Goal: Use online tool/utility: Utilize a website feature to perform a specific function

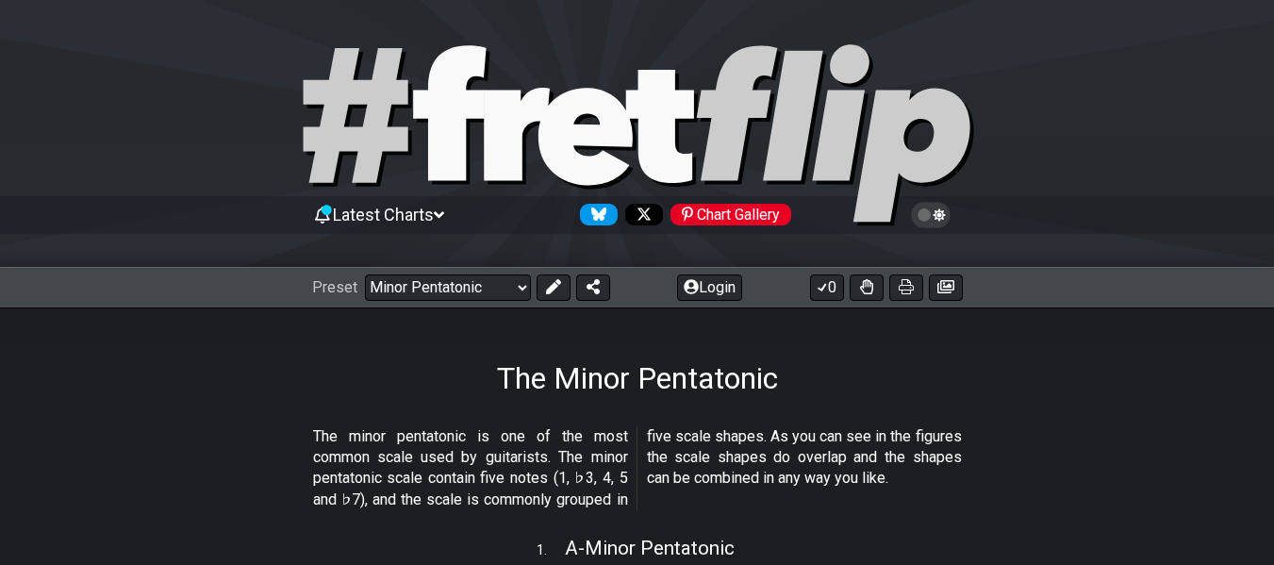
select select "/minor-pentatonic"
select select "Major Pentatonic"
select select "F"
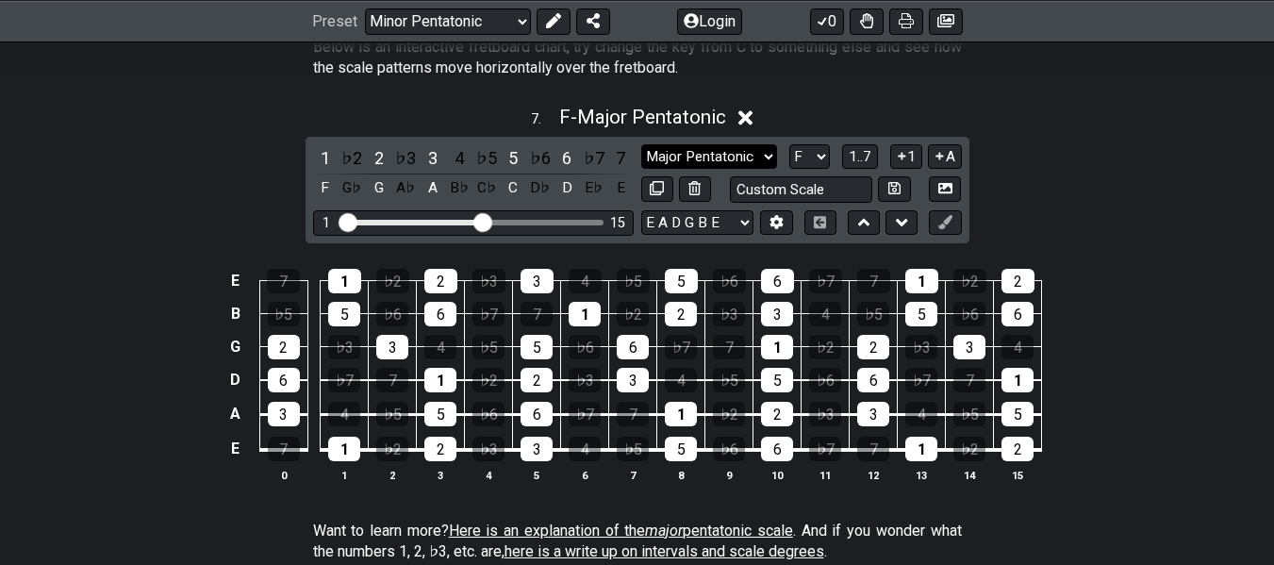
select select "Mixolydian"
click at [641, 144] on select "Minor Pentatonic New Scale Minor Pentatonic Major Pentatonic Minor Blues Major …" at bounding box center [709, 156] width 136 height 25
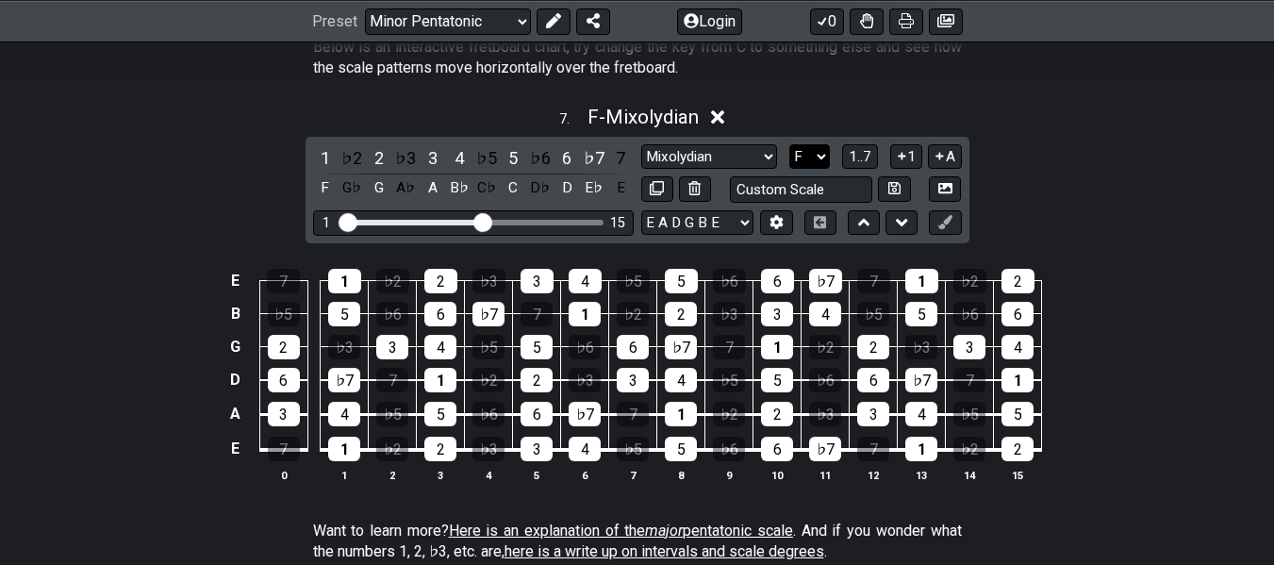
click at [814, 151] on select "A♭ A A♯ B♭ B C C♯ D♭ D D♯ E♭ E F F♯ G♭ G G♯" at bounding box center [809, 156] width 41 height 25
click at [809, 145] on select "A♭ A A♯ B♭ B C C♯ D♭ D D♯ E♭ E F F♯ G♭ G G♯" at bounding box center [809, 156] width 41 height 25
select select "G"
click at [789, 144] on select "A♭ A A♯ B♭ B C C♯ D♭ D D♯ E♭ E F F♯ G♭ G G♯" at bounding box center [809, 156] width 41 height 25
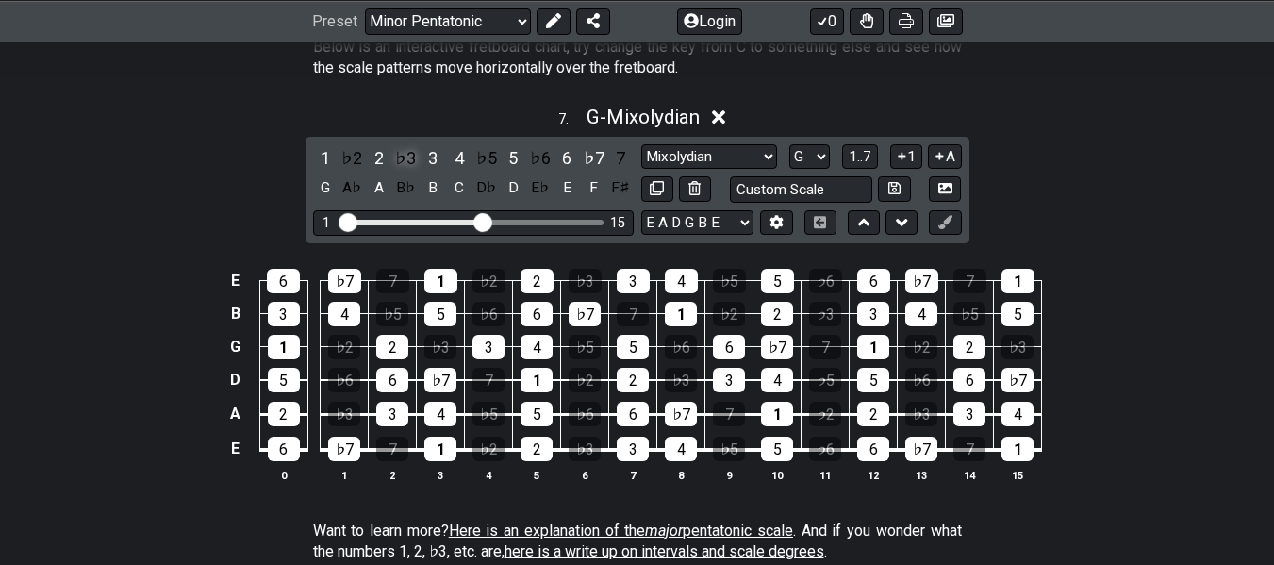
click at [411, 150] on div "♭3" at bounding box center [405, 157] width 25 height 25
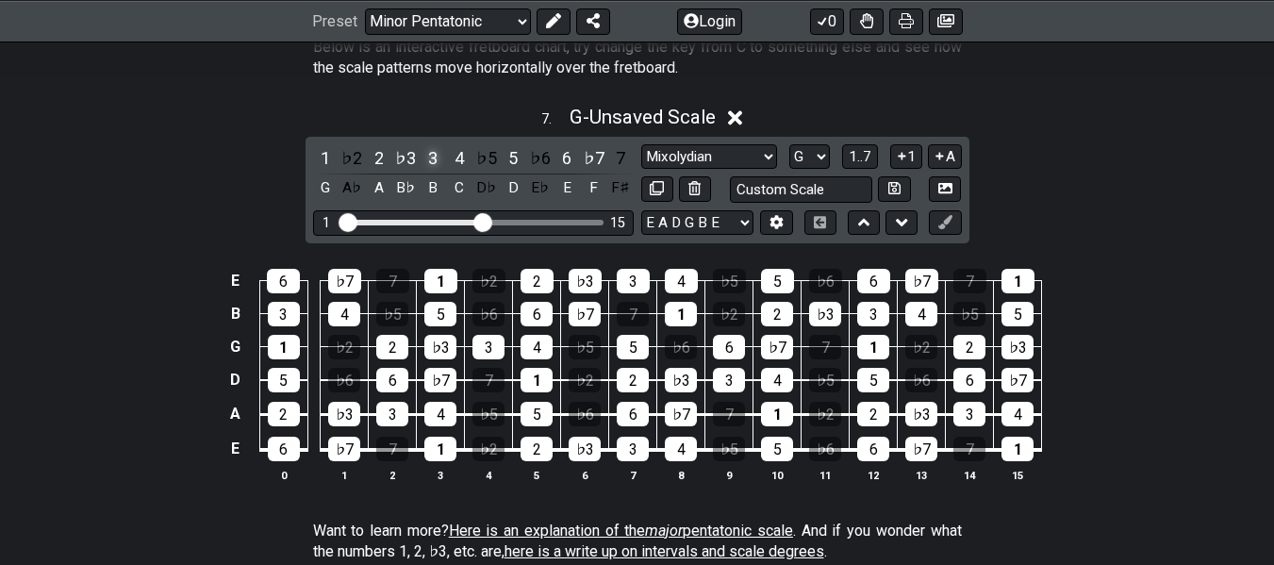
click at [430, 160] on div "3" at bounding box center [432, 157] width 25 height 25
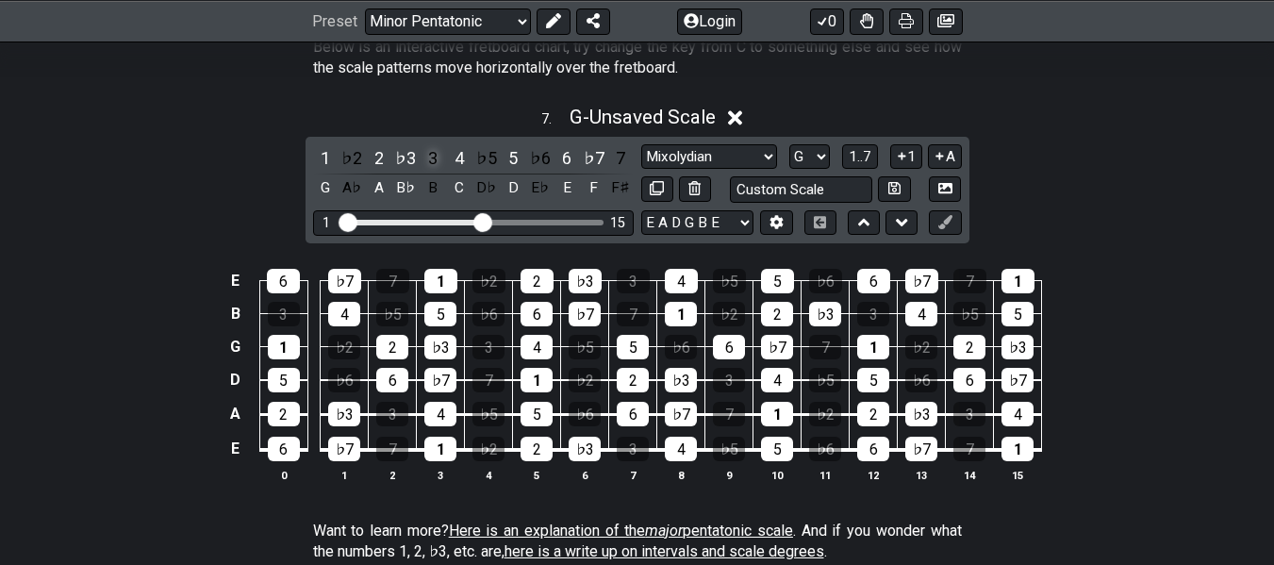
click at [434, 158] on div "3" at bounding box center [432, 157] width 25 height 25
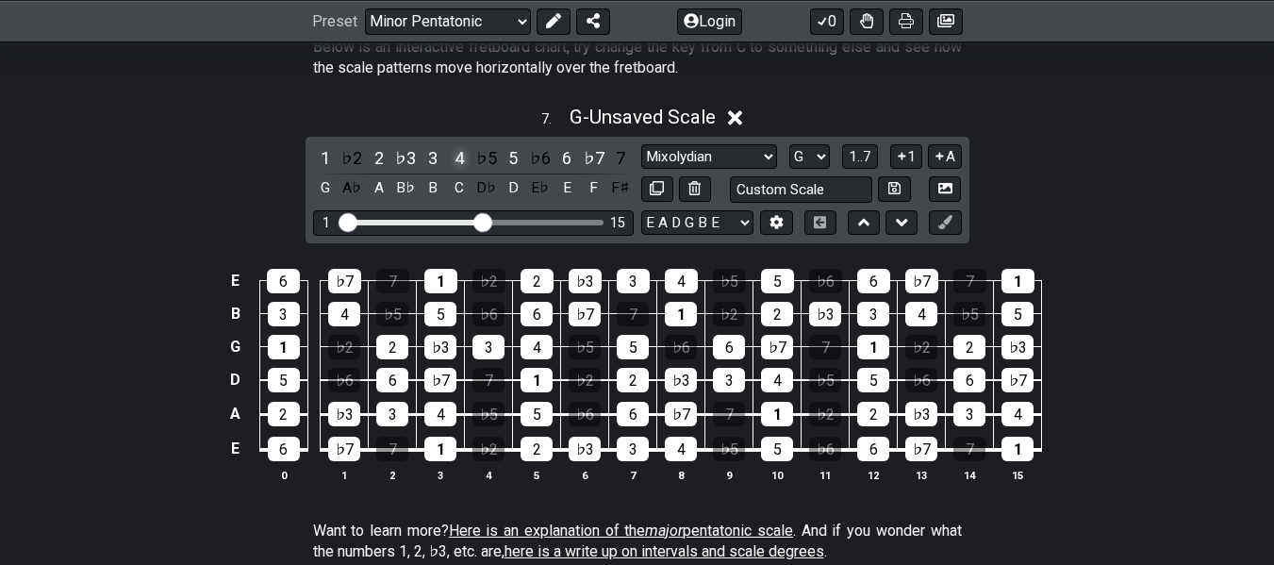
click at [459, 154] on div "4" at bounding box center [459, 157] width 25 height 25
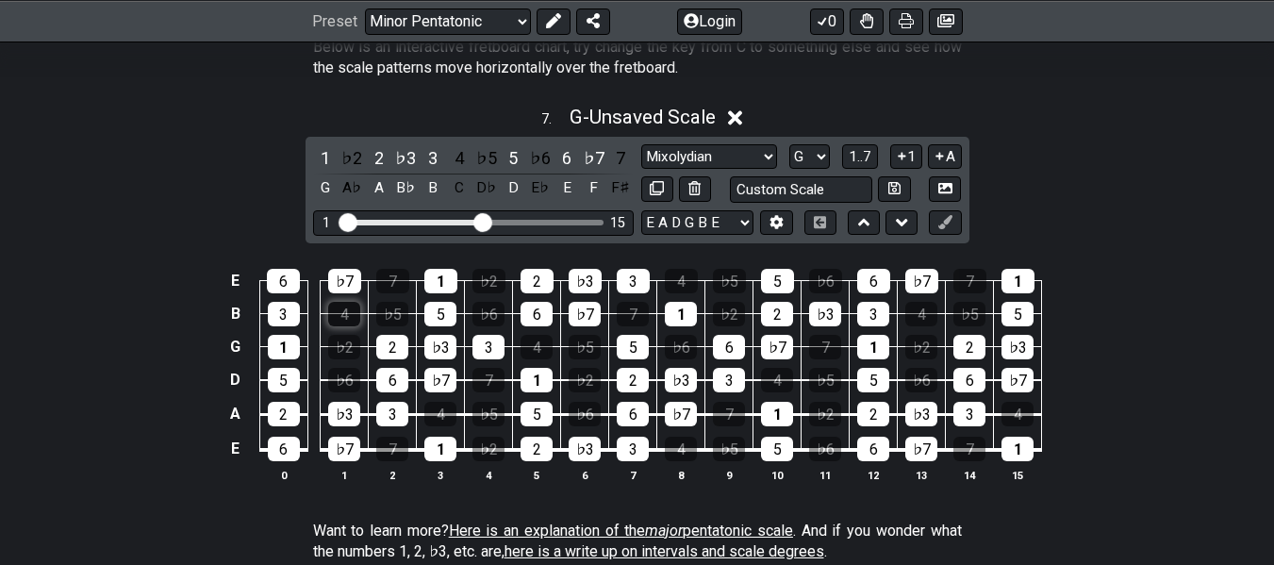
click at [342, 313] on div "4" at bounding box center [344, 314] width 32 height 25
click at [532, 346] on div "4" at bounding box center [536, 347] width 32 height 25
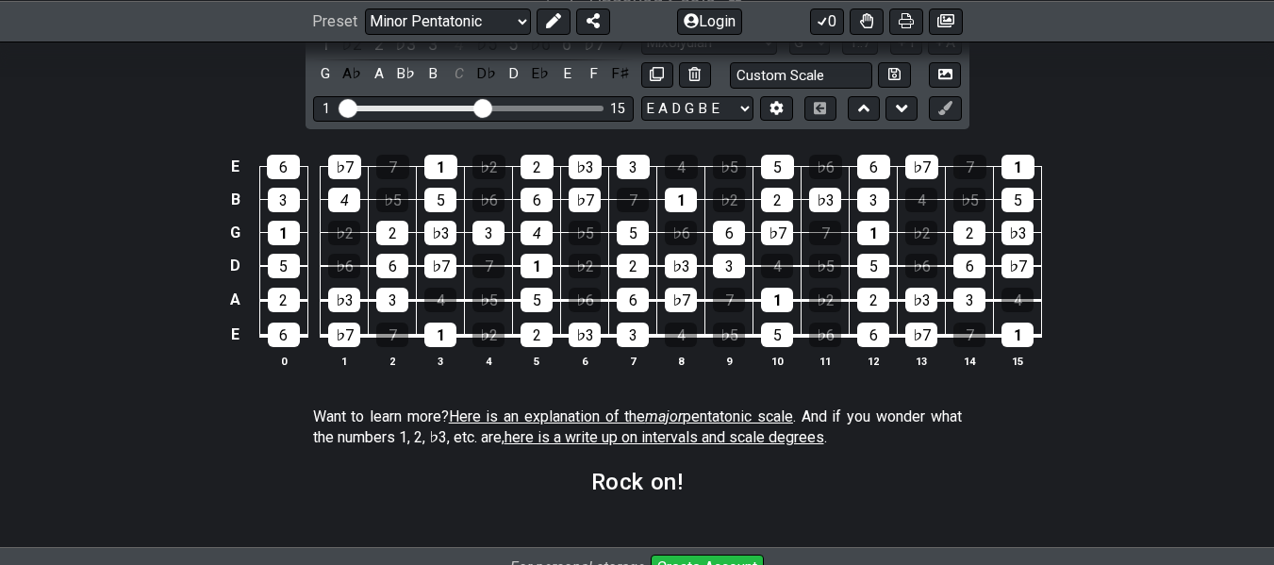
scroll to position [2703, 0]
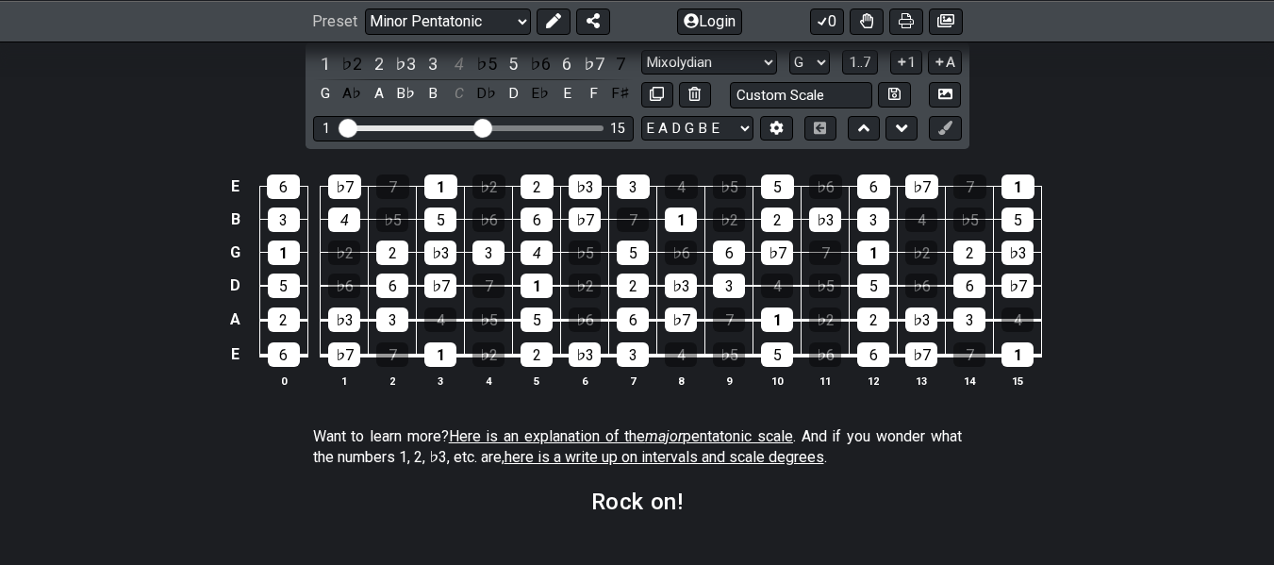
drag, startPoint x: 684, startPoint y: 456, endPoint x: 317, endPoint y: 453, distance: 366.8
click at [313, 453] on p "Want to learn more? Here is an explanation of the major pentatonic scale . And …" at bounding box center [637, 447] width 649 height 42
click at [620, 457] on span "here is a write up on intervals and scale degrees" at bounding box center [664, 457] width 320 height 18
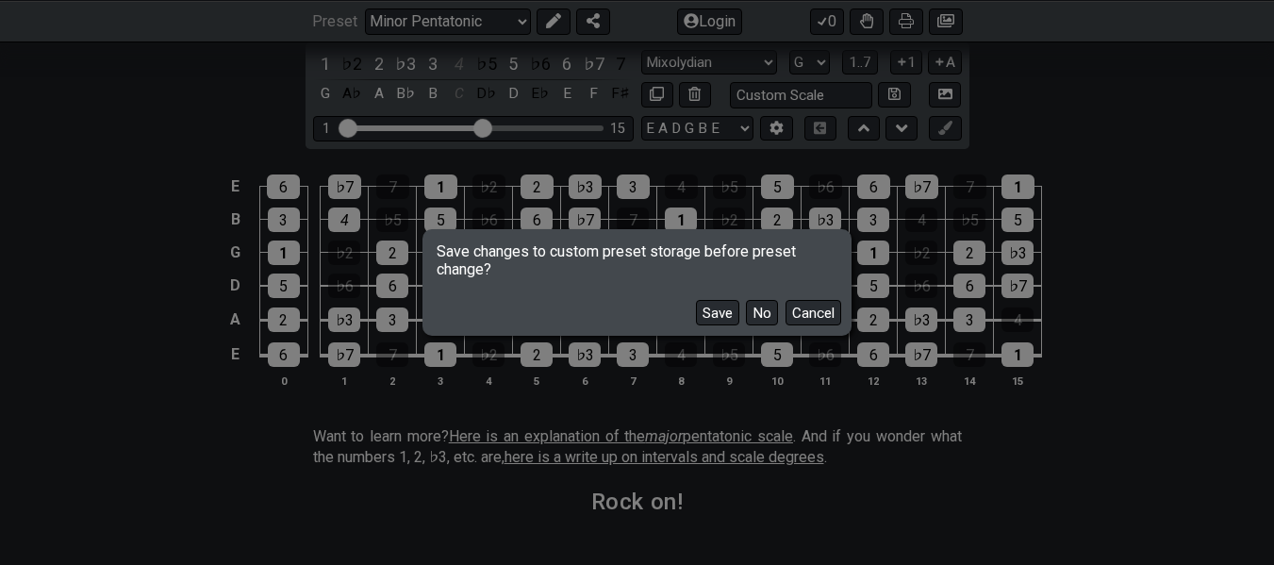
click at [555, 437] on div "Save changes to custom preset storage before preset change? Save No Cancel" at bounding box center [637, 282] width 1274 height 565
click at [788, 310] on button "Cancel" at bounding box center [813, 312] width 56 height 25
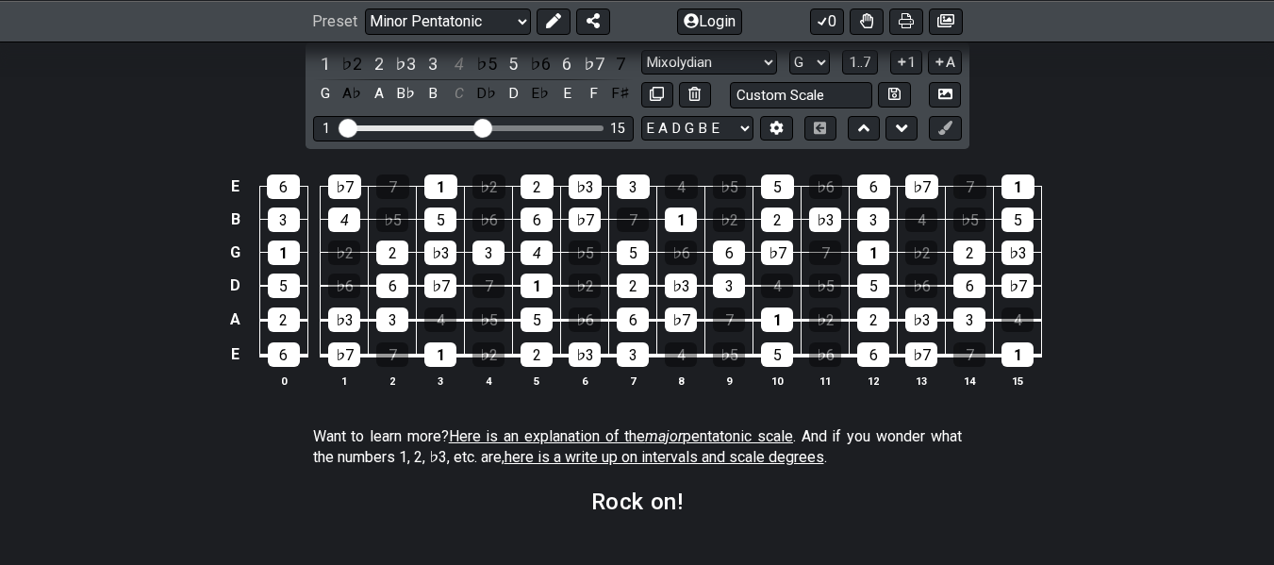
drag, startPoint x: 732, startPoint y: 454, endPoint x: 470, endPoint y: 430, distance: 262.3
click at [470, 430] on span "Here is an explanation of the major pentatonic scale" at bounding box center [621, 436] width 344 height 18
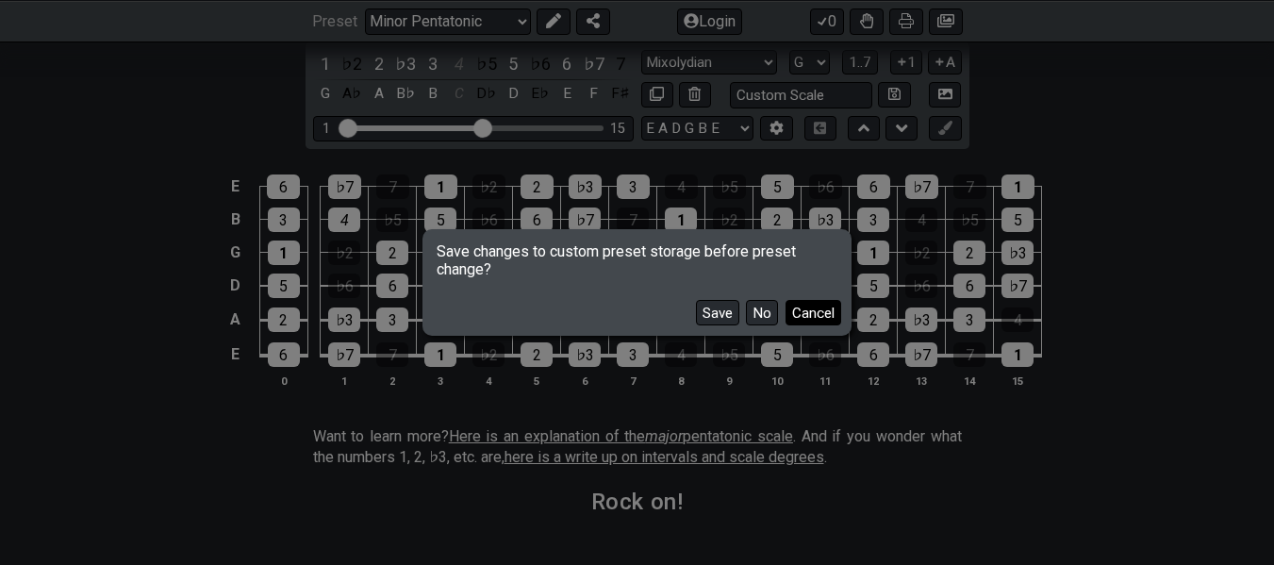
click at [802, 305] on button "Cancel" at bounding box center [813, 312] width 56 height 25
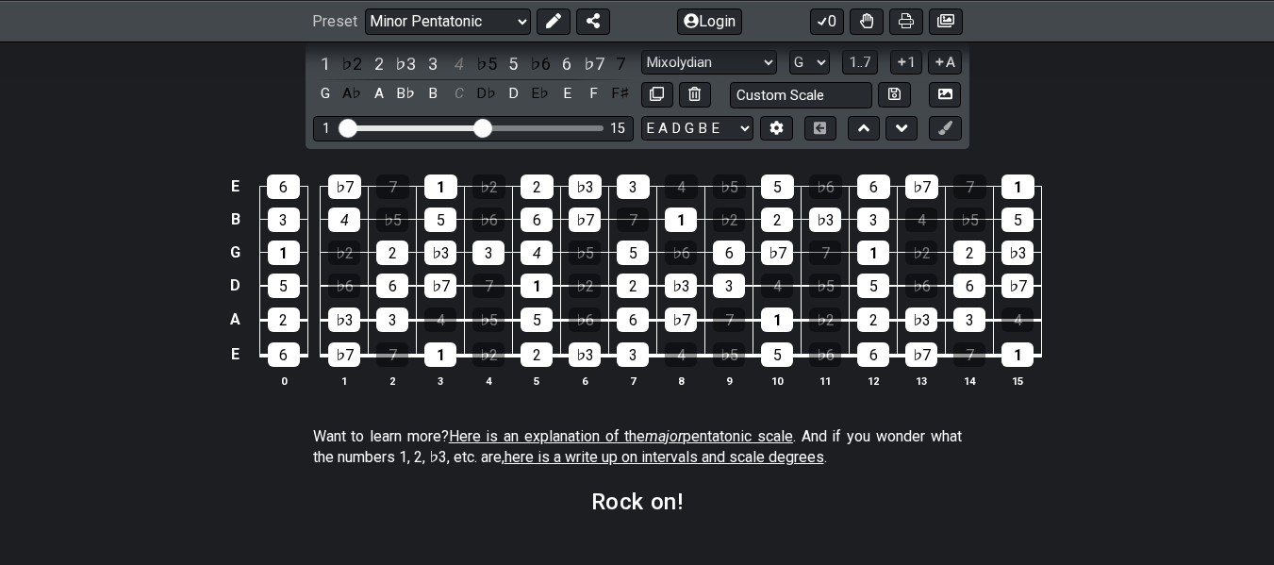
scroll to position [2609, 0]
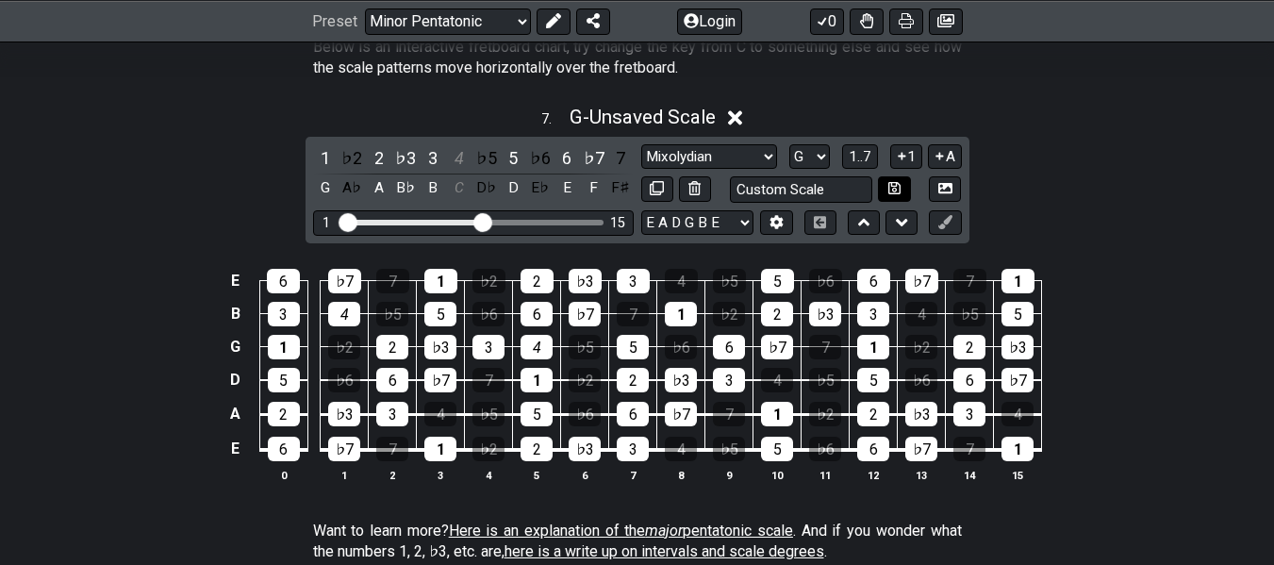
click at [891, 189] on icon at bounding box center [894, 188] width 12 height 14
select select "Custom Scale"
click at [764, 161] on select "Minor Pentatonic Custom Scale Minor Pentatonic Major Pentatonic Minor Blues Maj…" at bounding box center [709, 156] width 136 height 25
click at [892, 189] on icon at bounding box center [894, 188] width 12 height 14
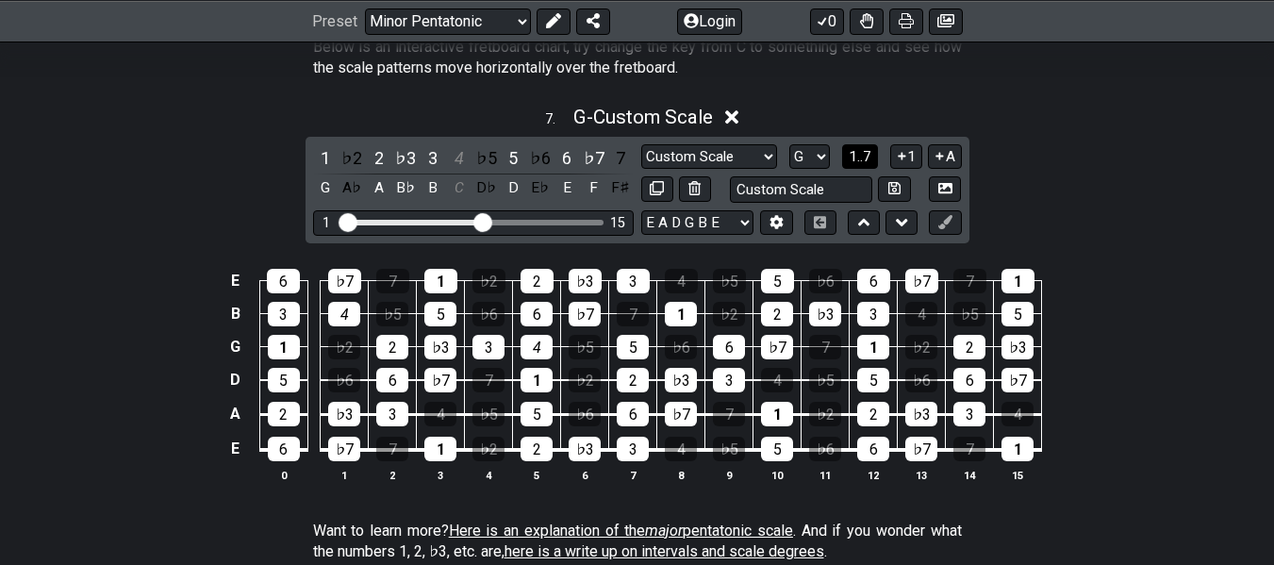
click at [852, 156] on span "1..7" at bounding box center [859, 156] width 23 height 17
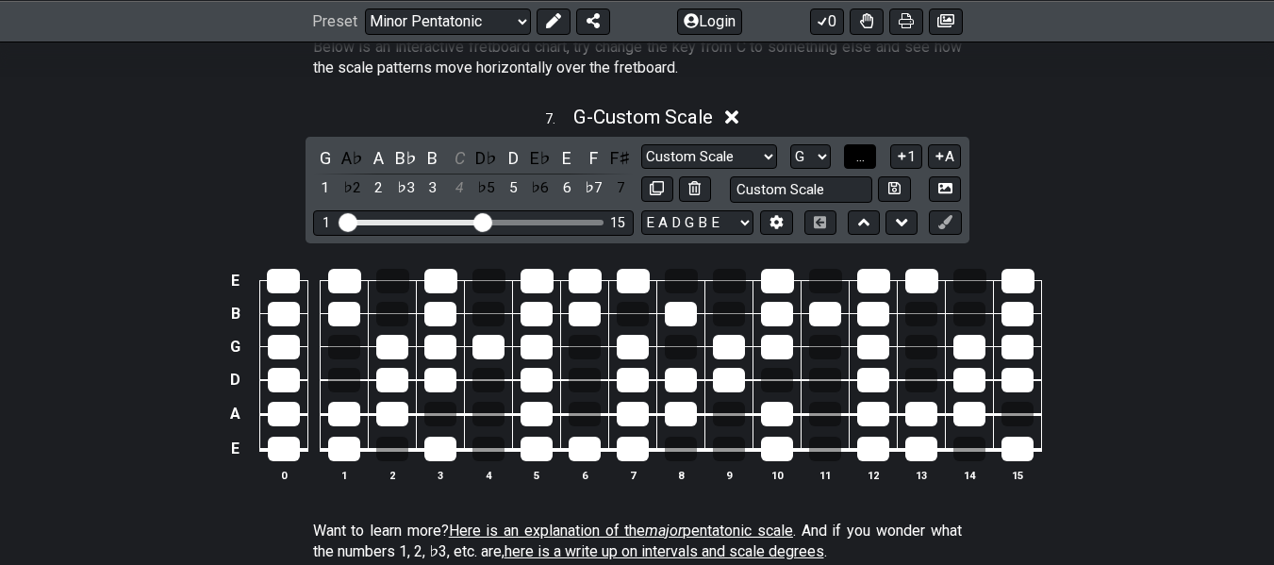
click at [852, 156] on button "..." at bounding box center [860, 156] width 32 height 25
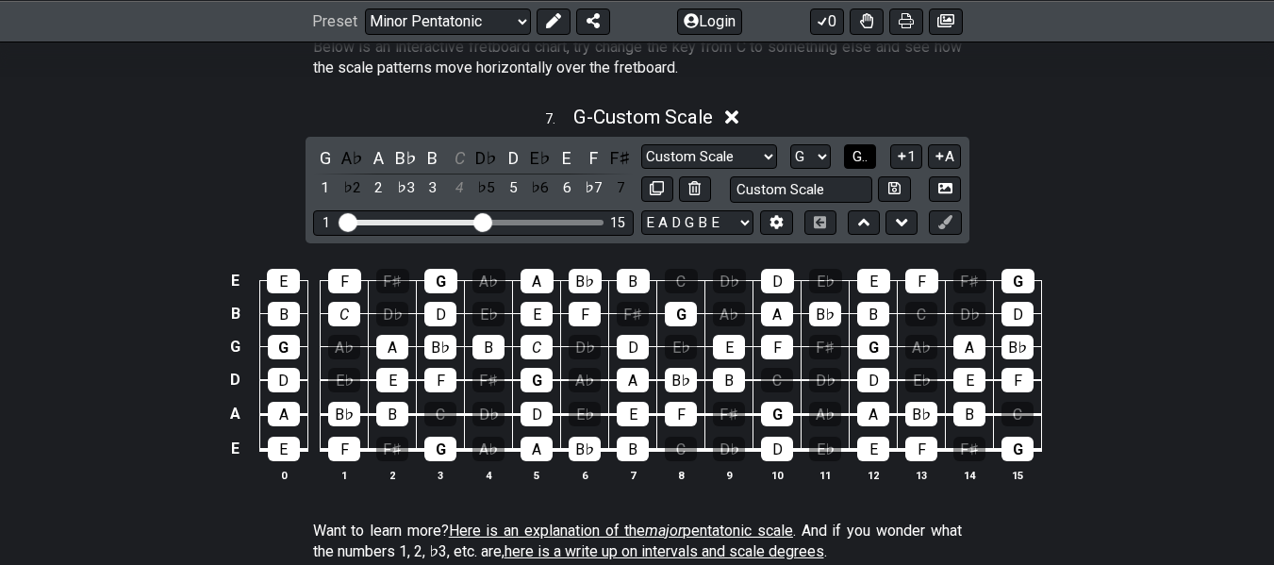
click at [848, 152] on button "G.." at bounding box center [860, 156] width 32 height 25
click at [848, 152] on span "1..7" at bounding box center [859, 156] width 23 height 17
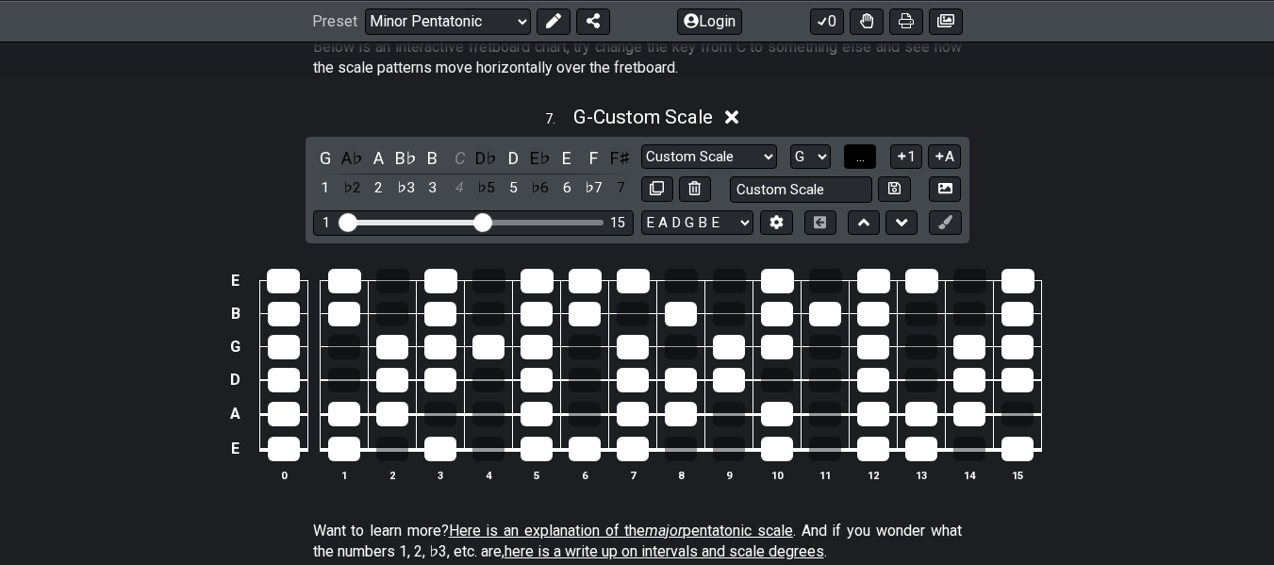
click at [848, 152] on button "..." at bounding box center [860, 156] width 32 height 25
